Goal: Transaction & Acquisition: Purchase product/service

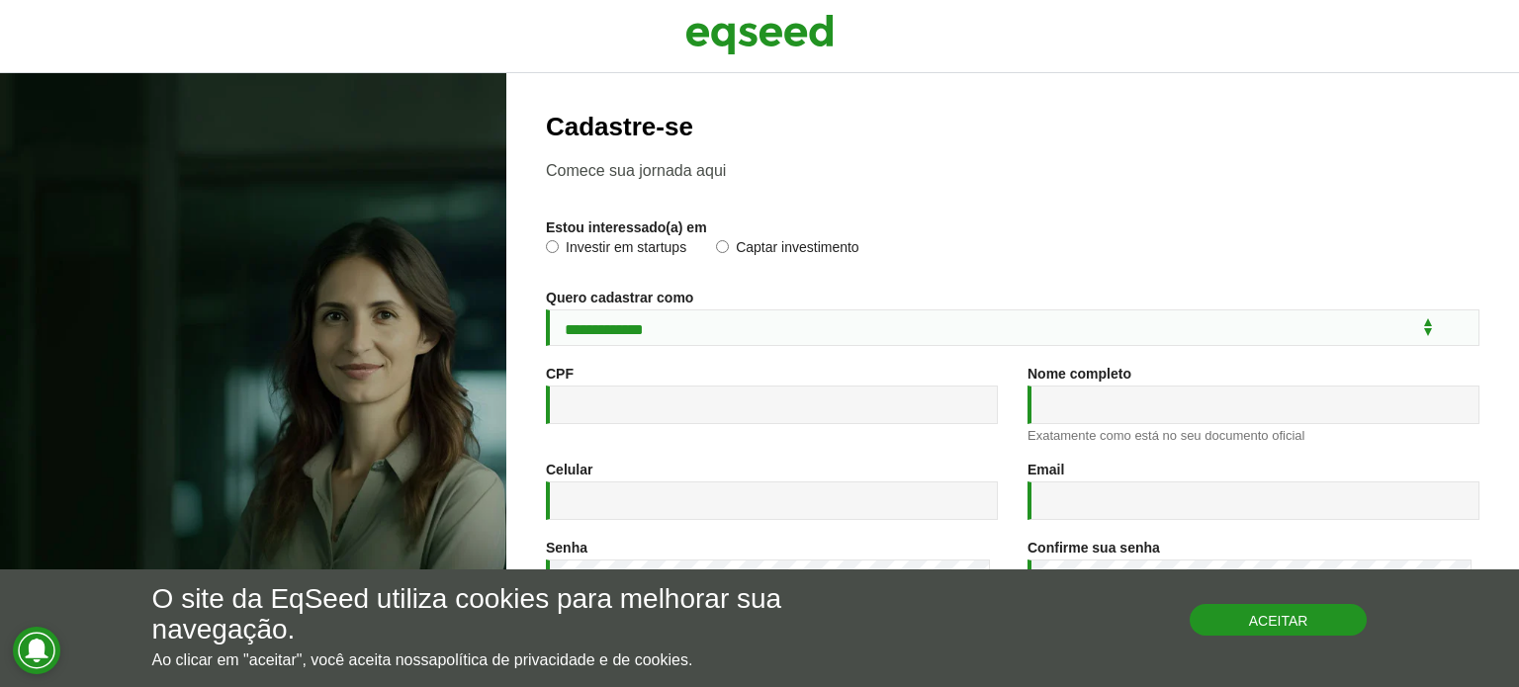
click at [1278, 617] on button "Aceitar" at bounding box center [1279, 620] width 178 height 32
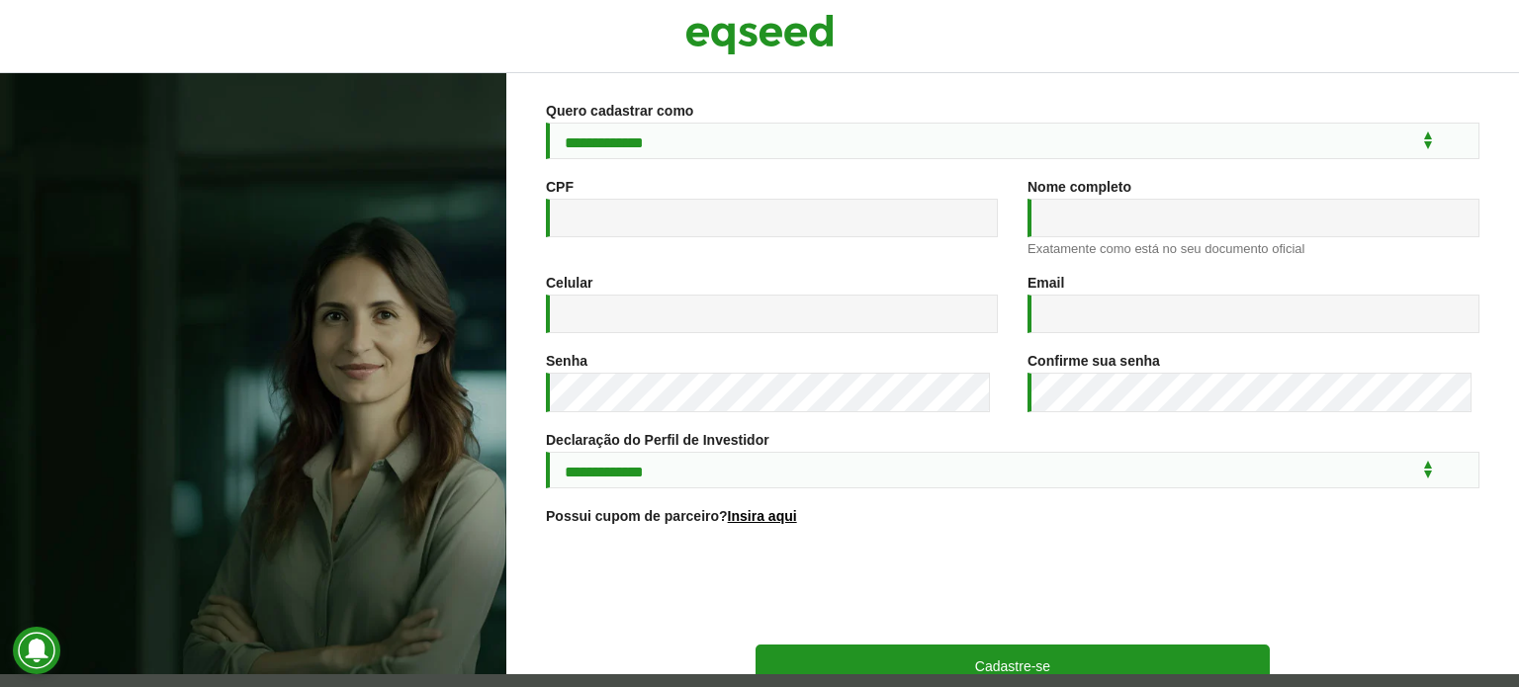
scroll to position [328, 0]
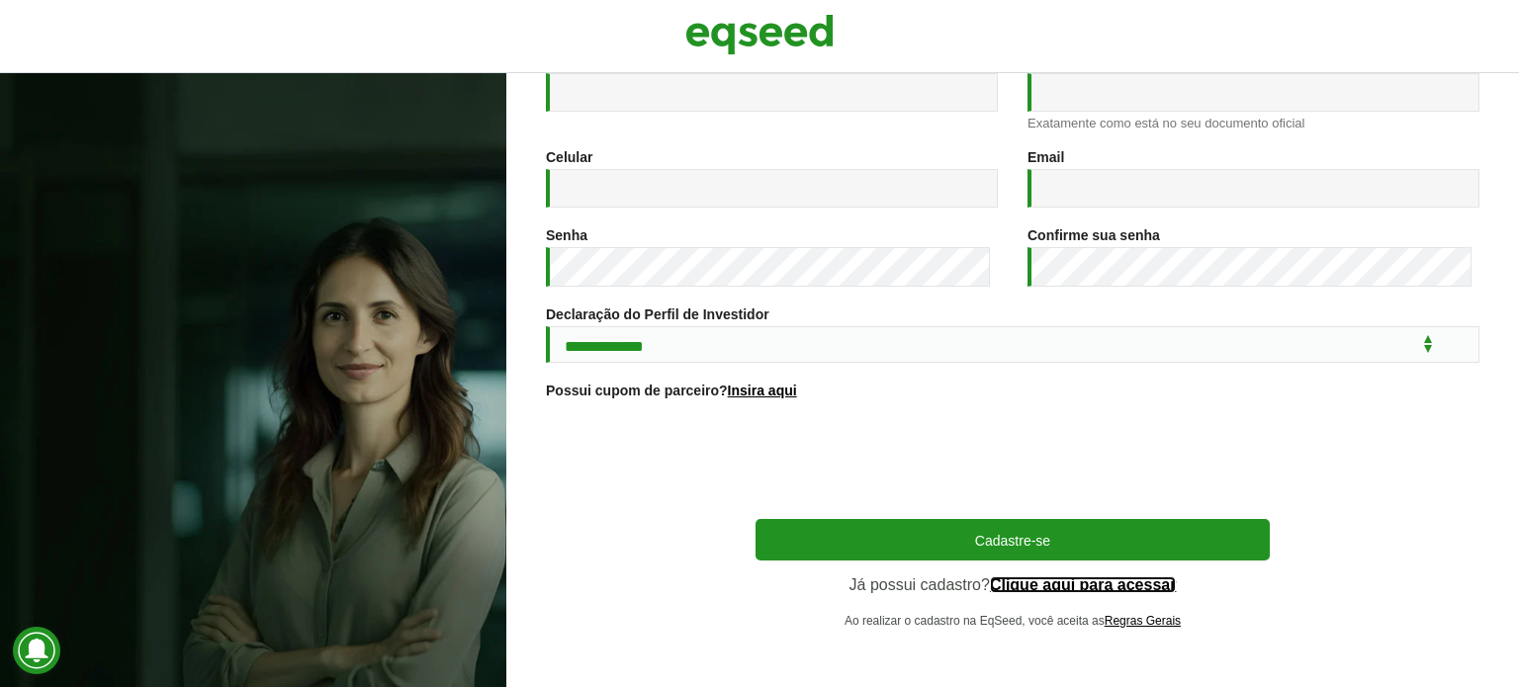
click at [1037, 586] on link "Clique aqui para acessar" at bounding box center [1083, 585] width 187 height 16
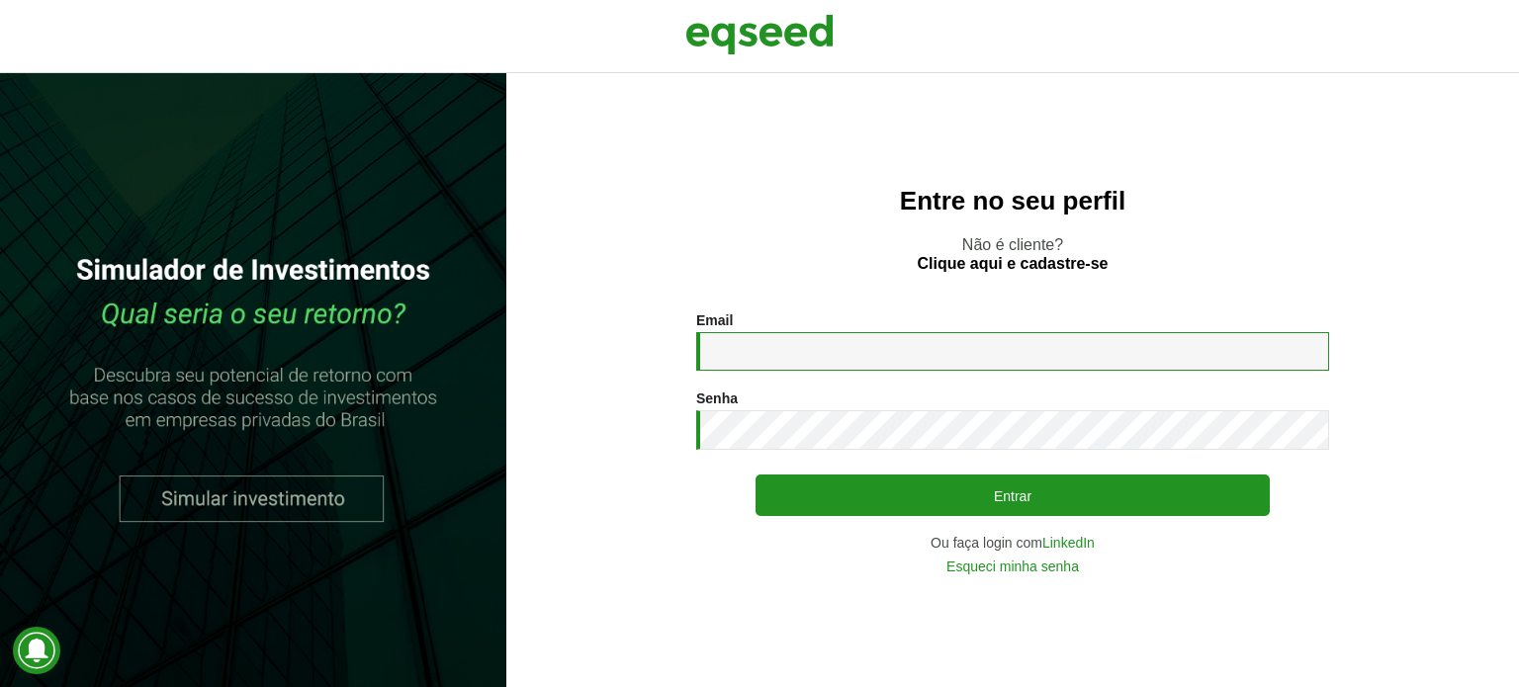
click at [825, 352] on input "Email *" at bounding box center [1012, 351] width 633 height 39
type input "**********"
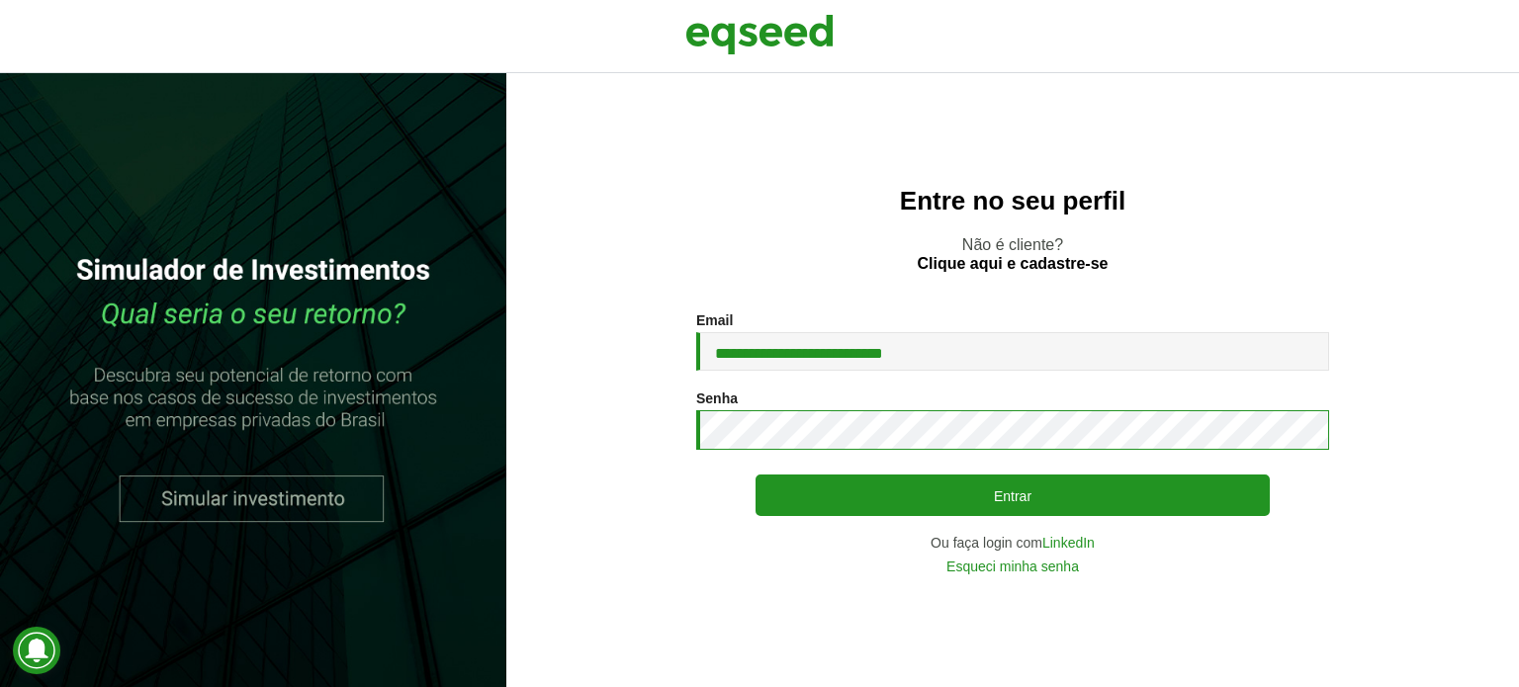
click at [755, 475] on button "Entrar" at bounding box center [1012, 496] width 514 height 42
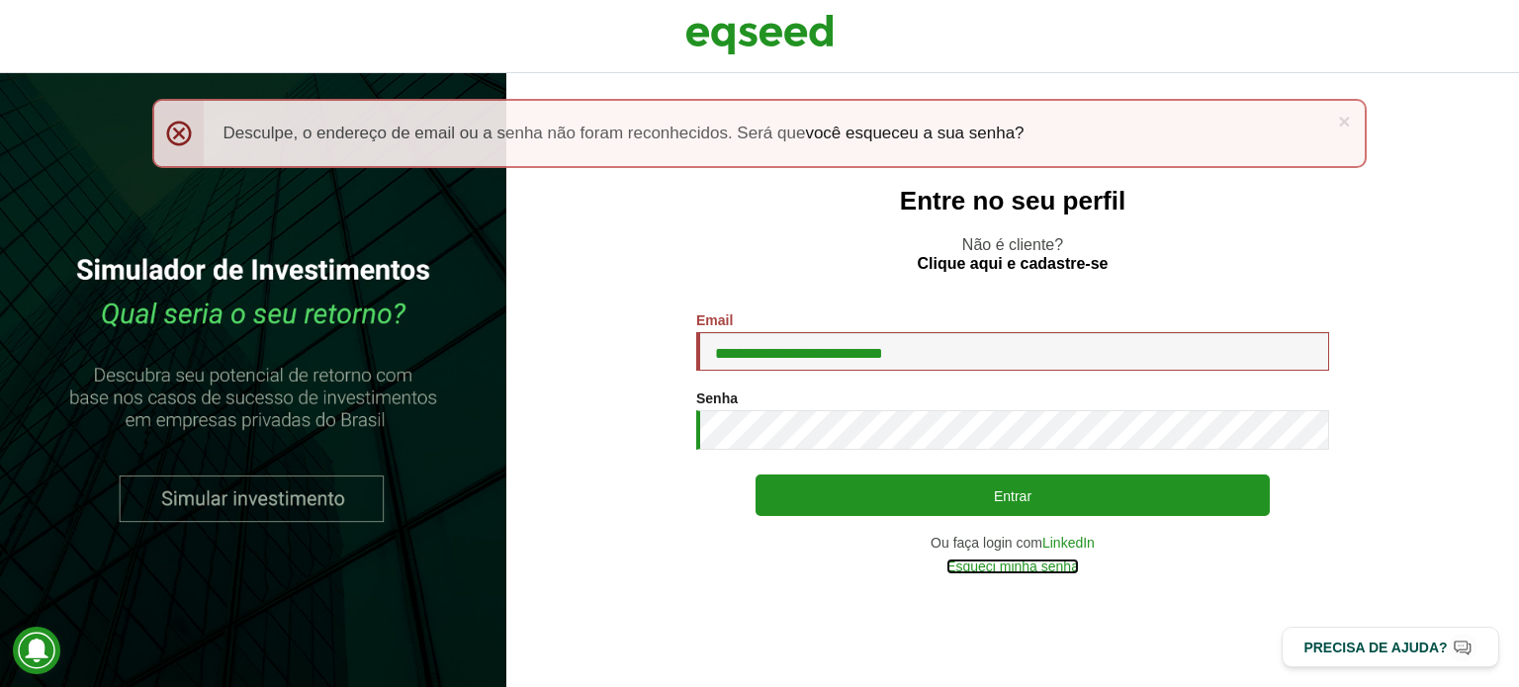
click at [1022, 573] on link "Esqueci minha senha" at bounding box center [1012, 567] width 133 height 14
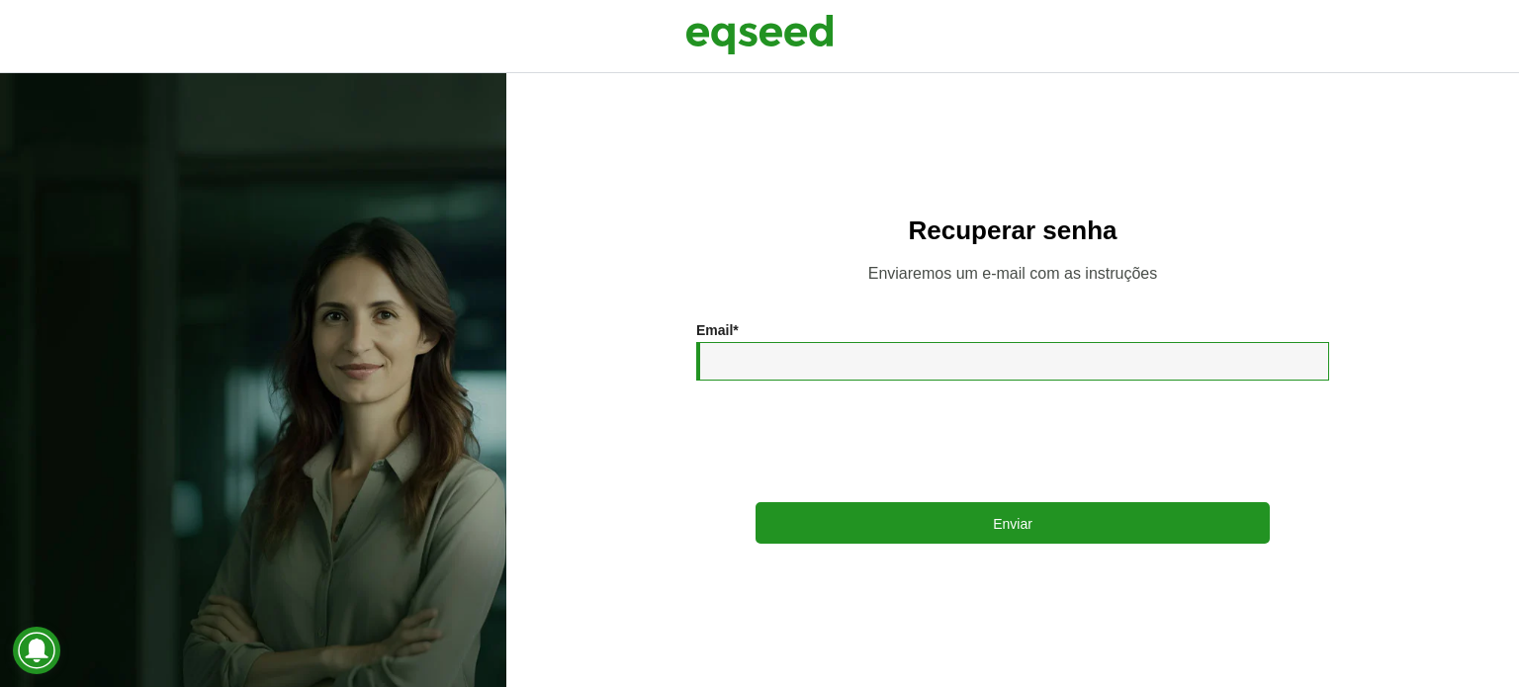
click at [877, 346] on input "Email *" at bounding box center [1012, 361] width 633 height 39
type input "**********"
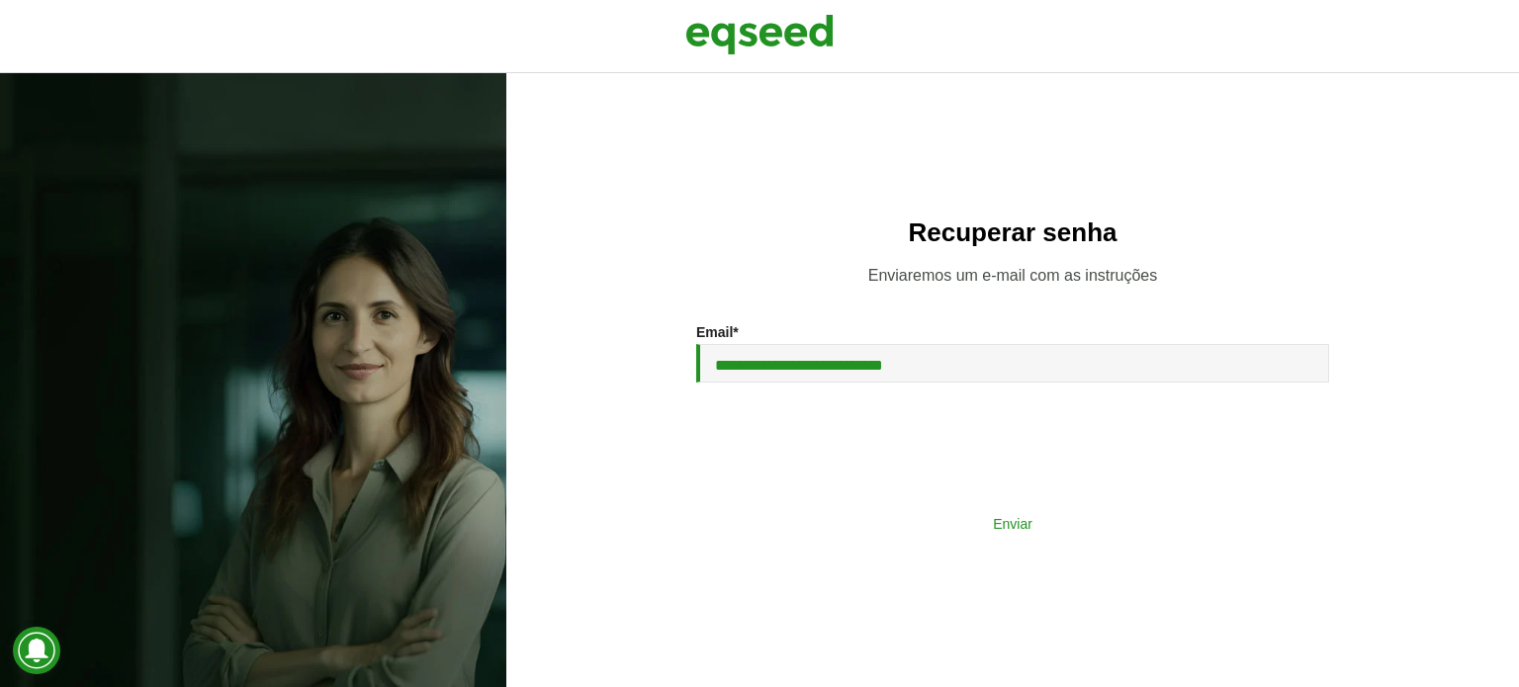
click at [937, 515] on button "Enviar" at bounding box center [1012, 523] width 514 height 38
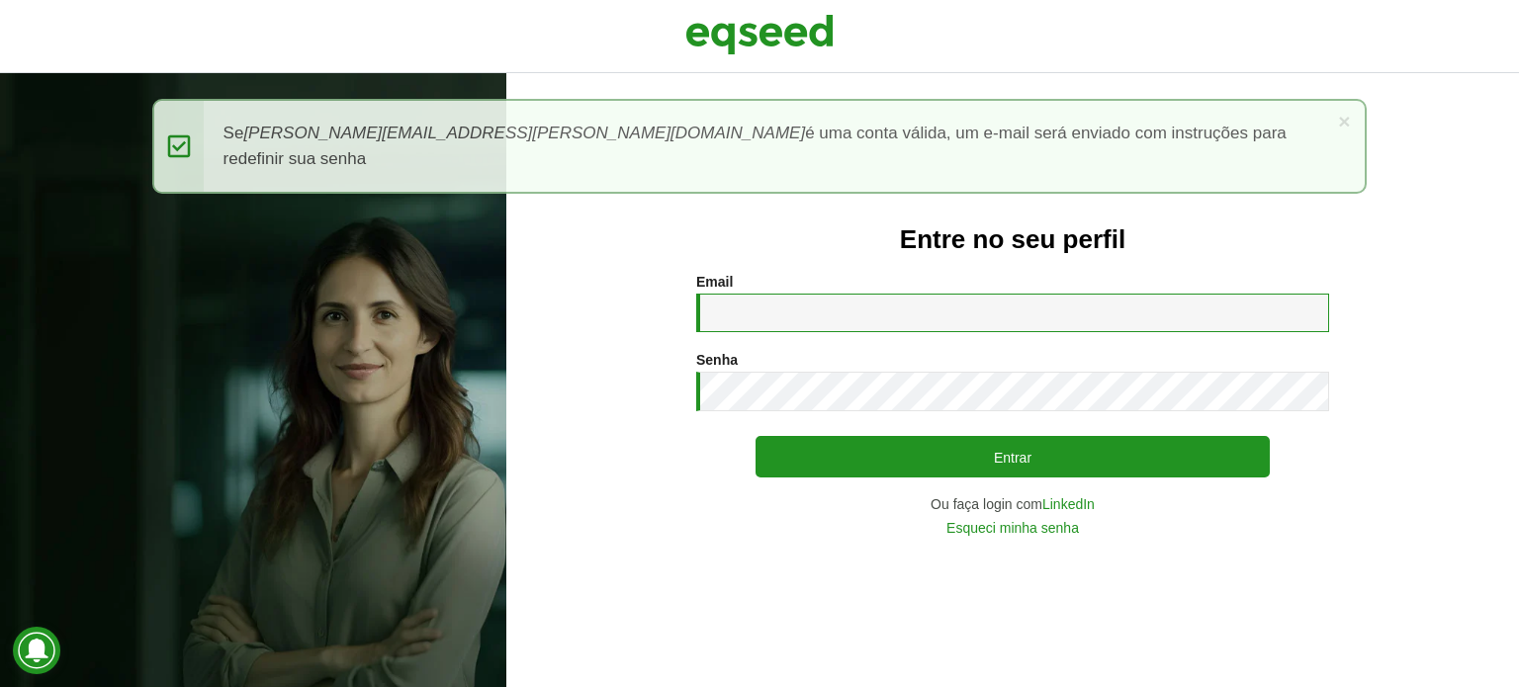
click at [823, 306] on input "Email *" at bounding box center [1012, 313] width 633 height 39
type input "**********"
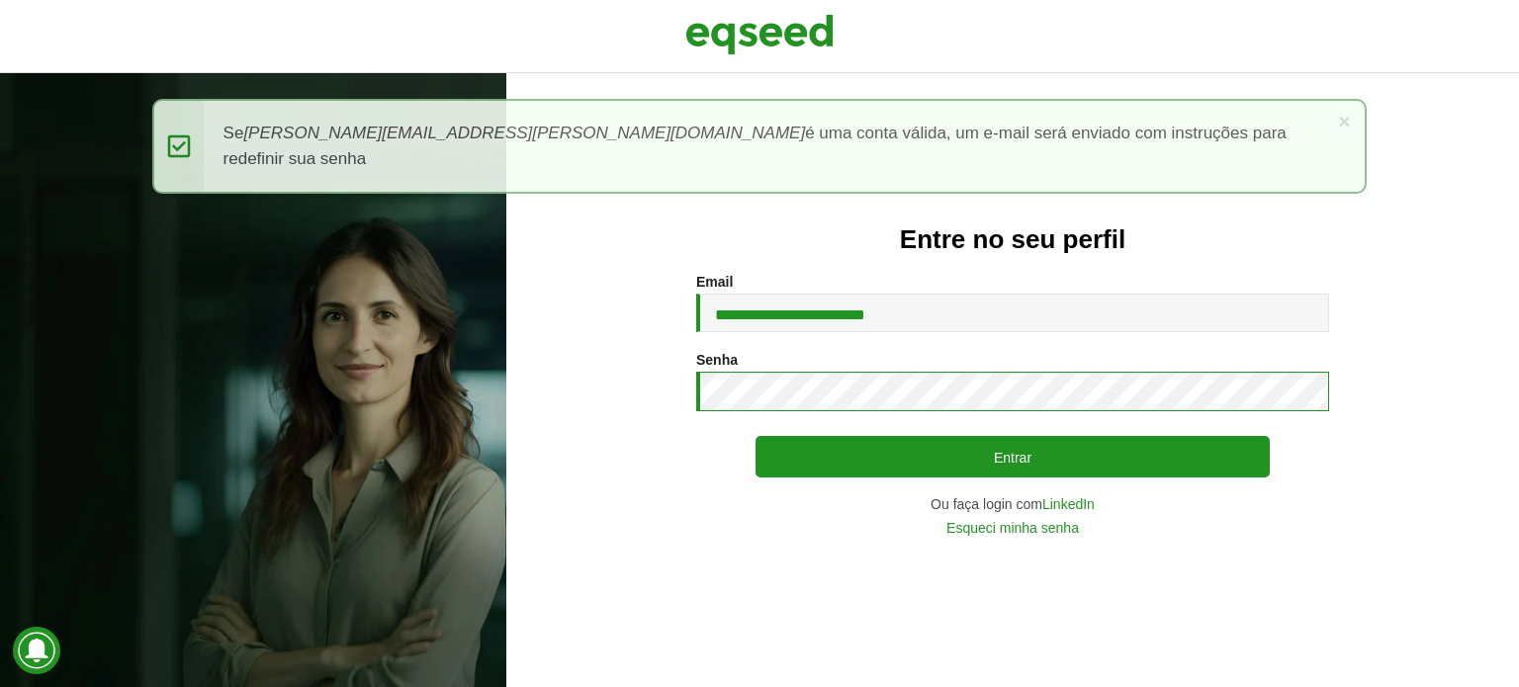
click at [755, 436] on button "Entrar" at bounding box center [1012, 457] width 514 height 42
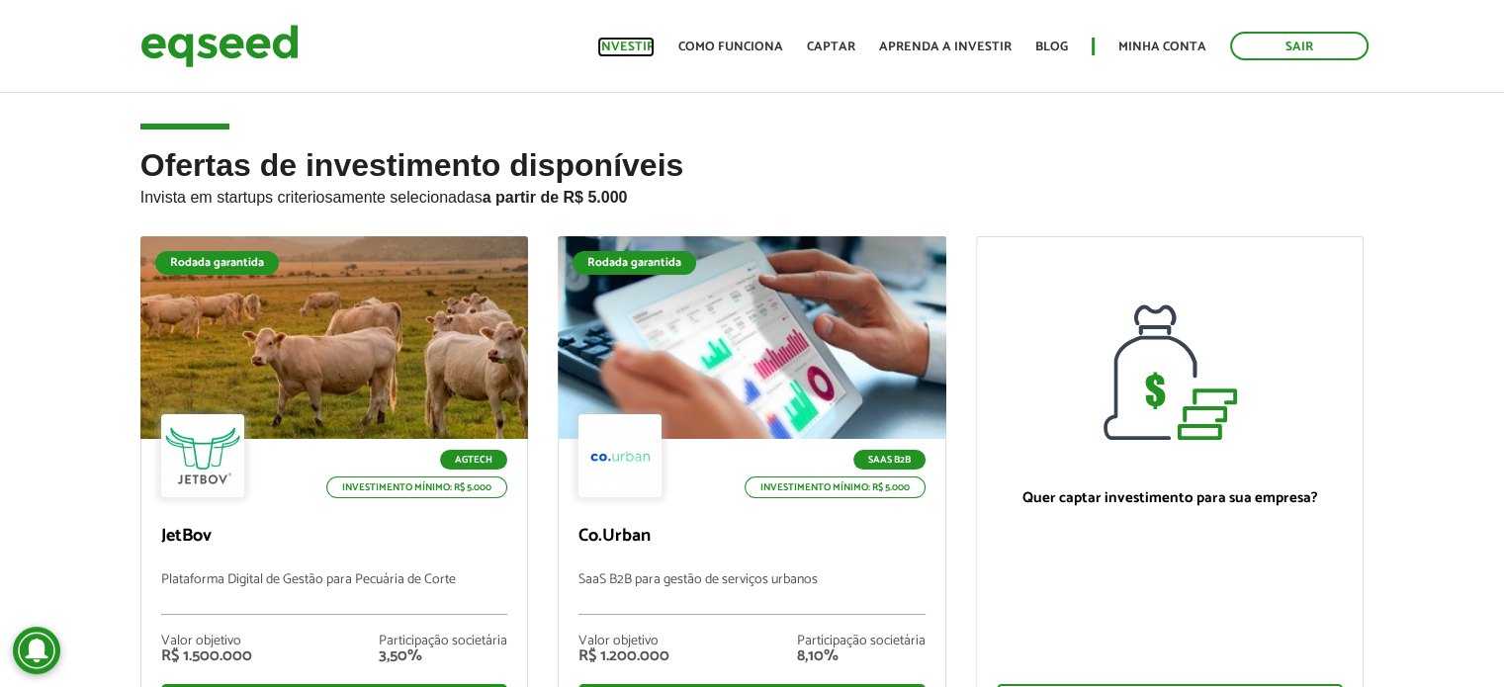
click at [629, 53] on link "Investir" at bounding box center [625, 47] width 57 height 13
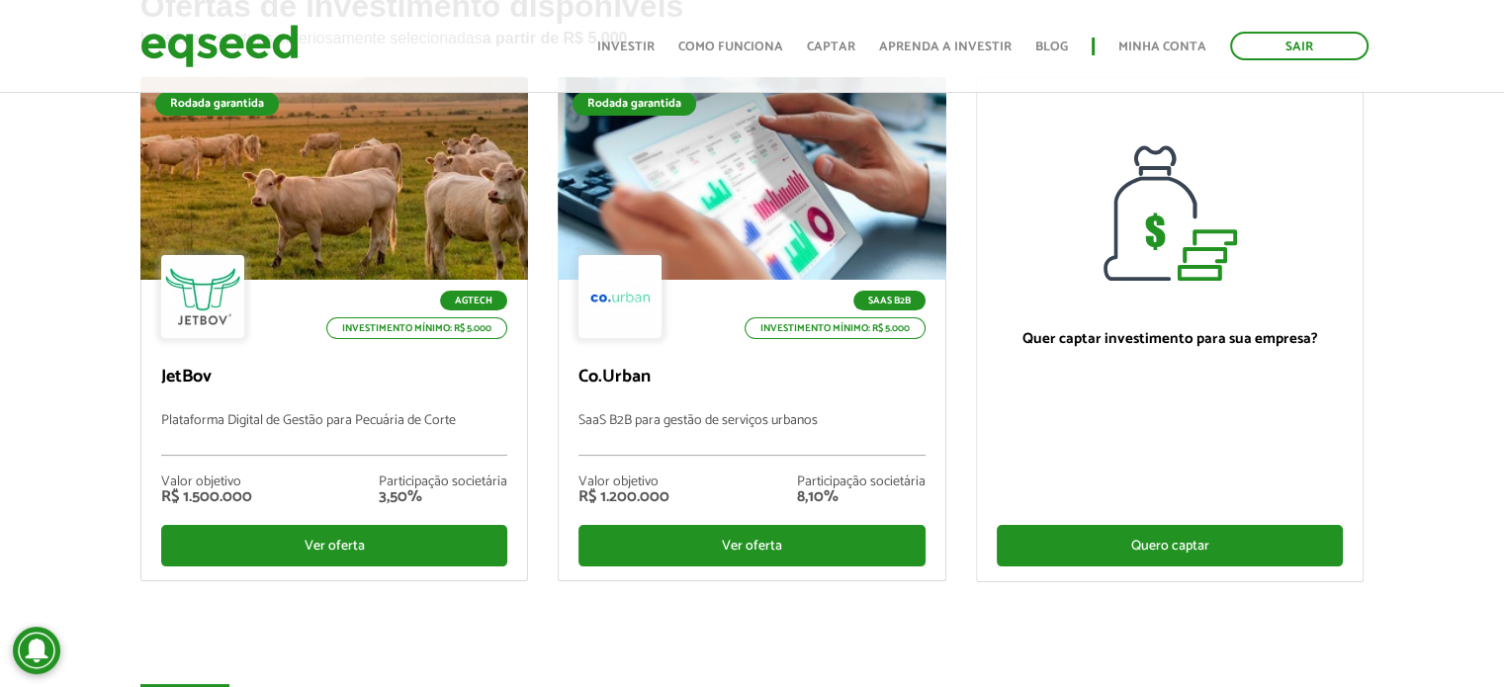
scroll to position [99, 0]
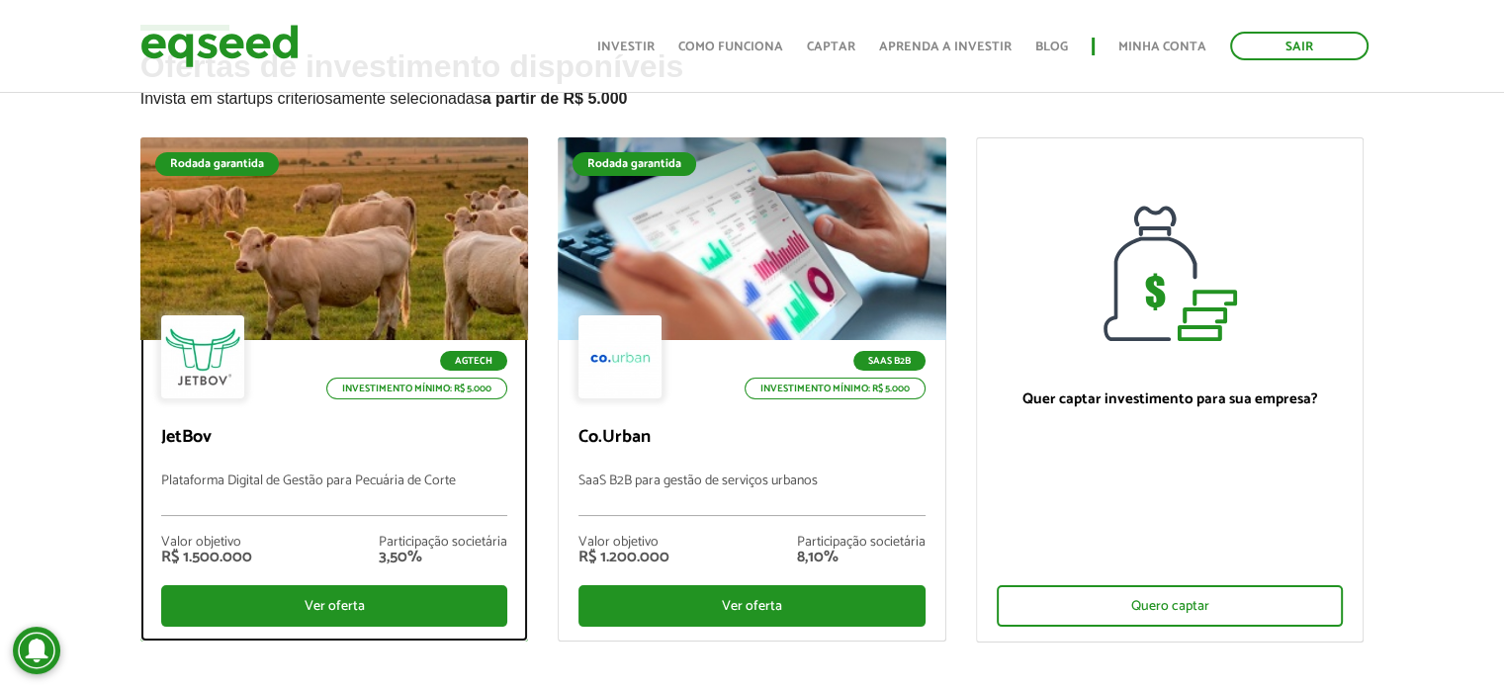
click at [170, 439] on p "JetBov" at bounding box center [334, 438] width 347 height 22
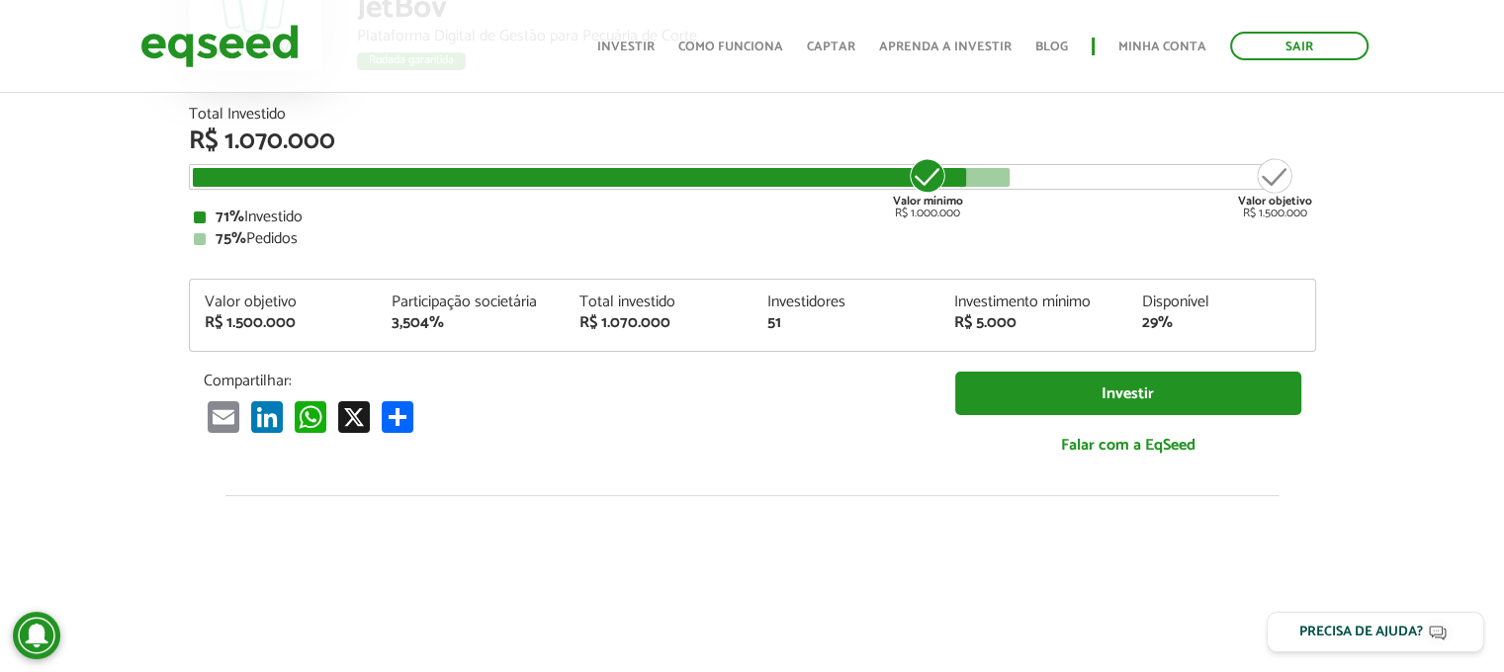
scroll to position [207, 0]
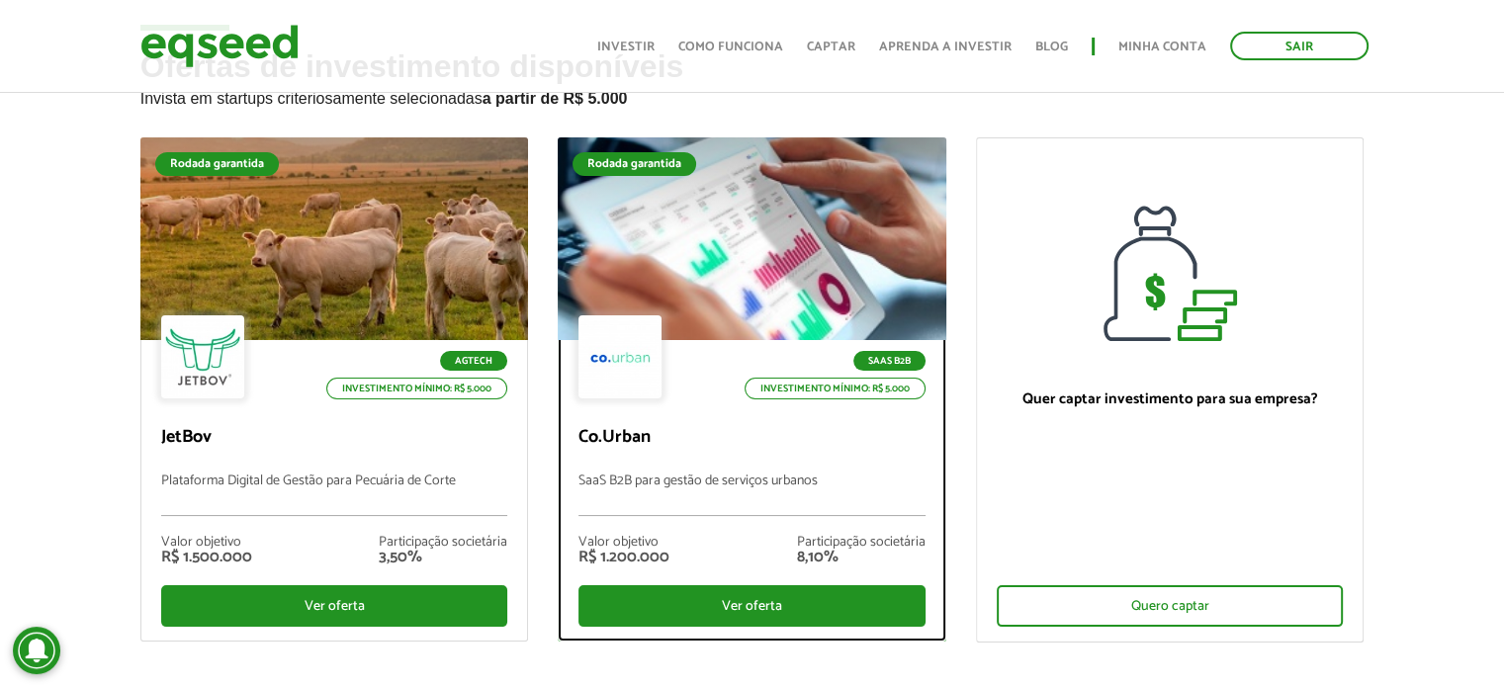
click at [604, 438] on p "Co.Urban" at bounding box center [751, 438] width 347 height 22
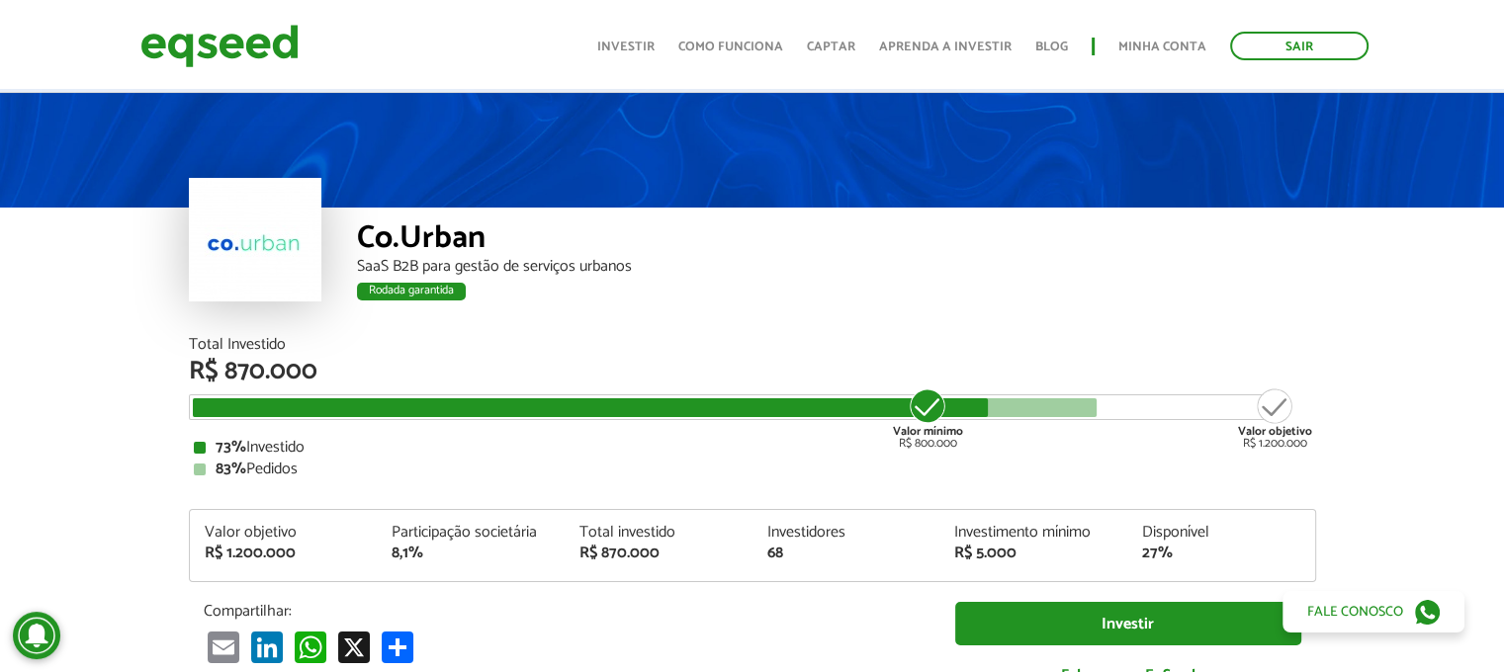
drag, startPoint x: 1303, startPoint y: 422, endPoint x: 1270, endPoint y: 94, distance: 330.0
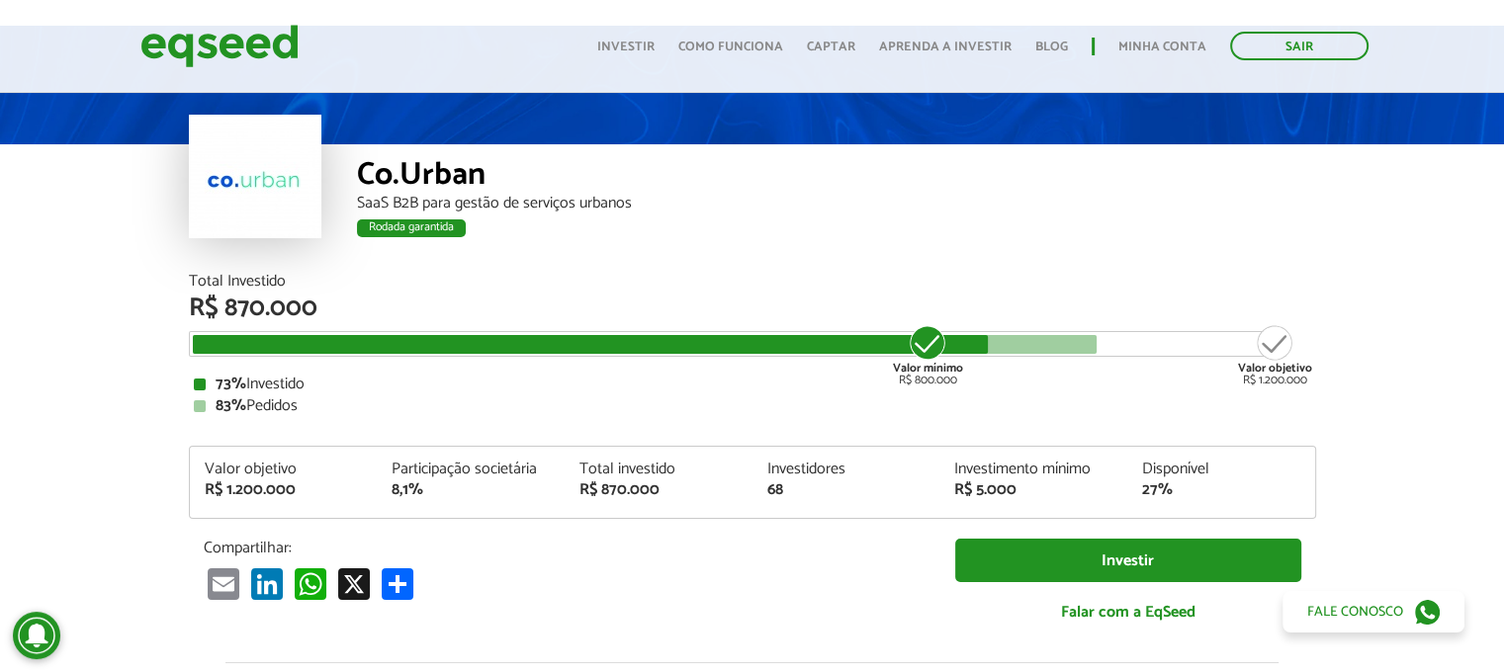
scroll to position [99, 0]
